Goal: Register for event/course

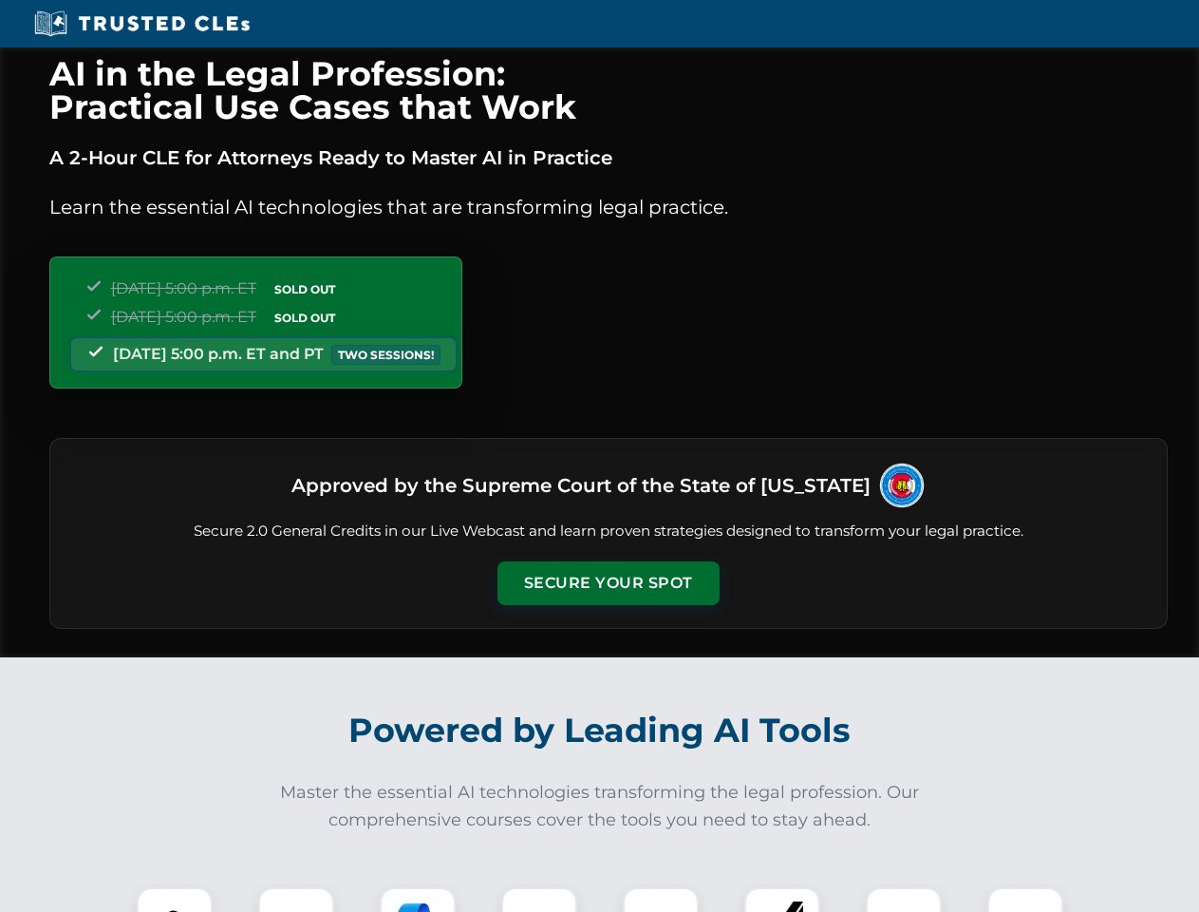
click at [608, 583] on button "Secure Your Spot" at bounding box center [609, 583] width 222 height 44
click at [175, 899] on img at bounding box center [174, 924] width 55 height 55
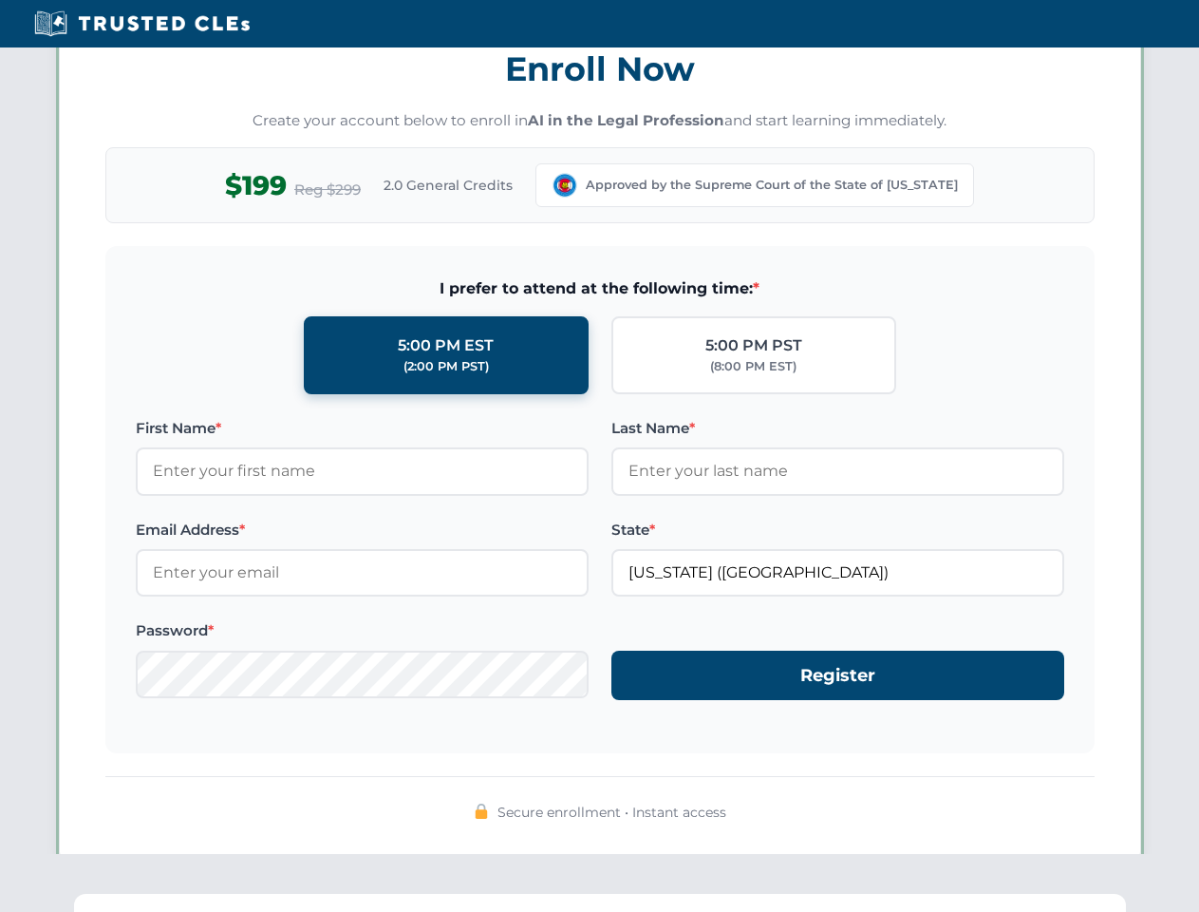
click at [418, 899] on div "AI in the Legal Profession: Practical Use Cases that Work A 2-Hour CLE for Atto…" at bounding box center [599, 623] width 1199 height 4442
